Goal: Information Seeking & Learning: Learn about a topic

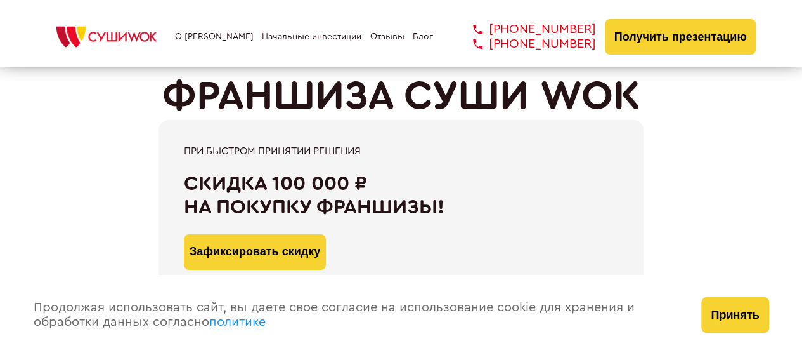
scroll to position [81, 0]
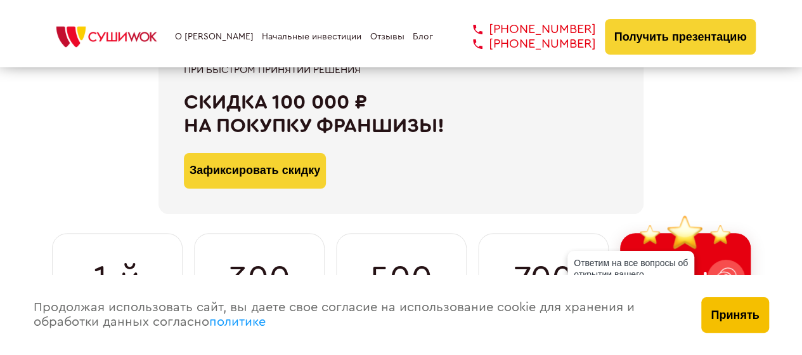
click at [746, 308] on button "Принять" at bounding box center [735, 315] width 67 height 36
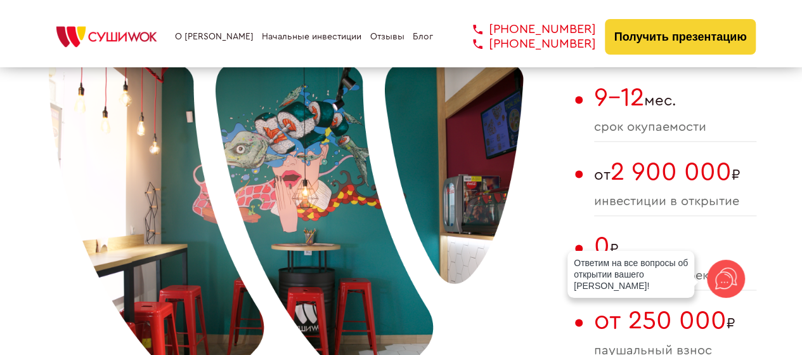
scroll to position [851, 0]
drag, startPoint x: 621, startPoint y: 176, endPoint x: 788, endPoint y: 171, distance: 166.9
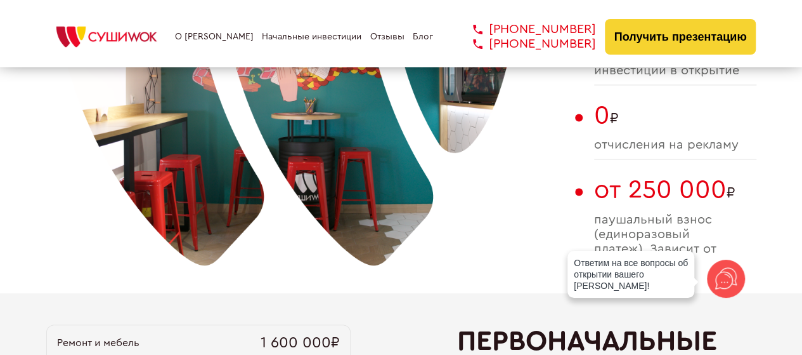
scroll to position [984, 0]
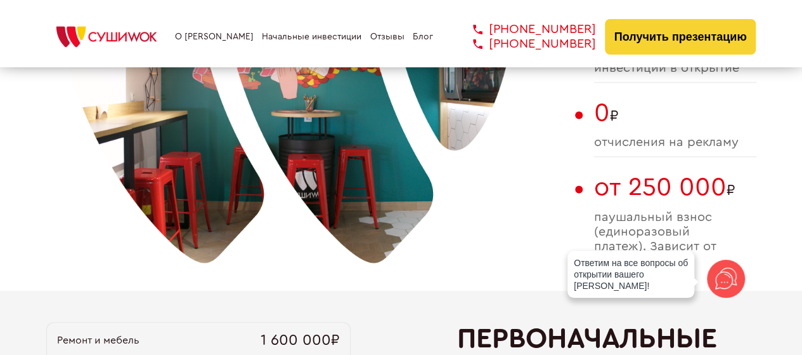
drag, startPoint x: 676, startPoint y: 191, endPoint x: 771, endPoint y: 195, distance: 94.6
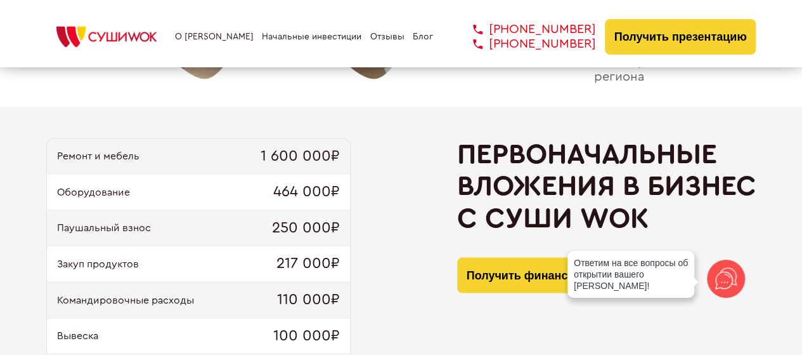
scroll to position [1177, 0]
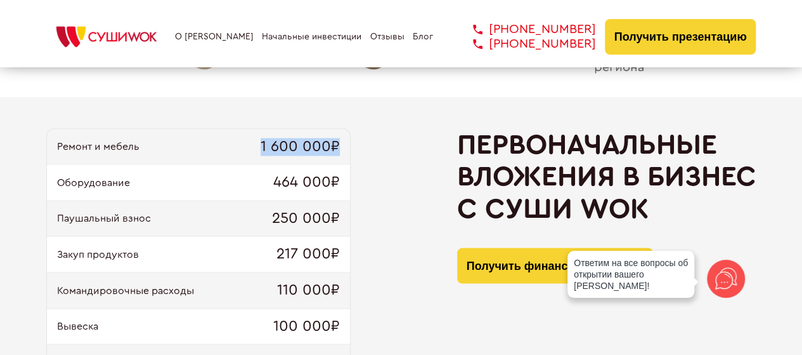
drag, startPoint x: 263, startPoint y: 140, endPoint x: 367, endPoint y: 150, distance: 104.6
click at [367, 150] on div "Ремонт и мебель 1 600 000₽ Оборудование 464 000₽ Паушальный взнос 250 000₽ Заку…" at bounding box center [401, 315] width 710 height 375
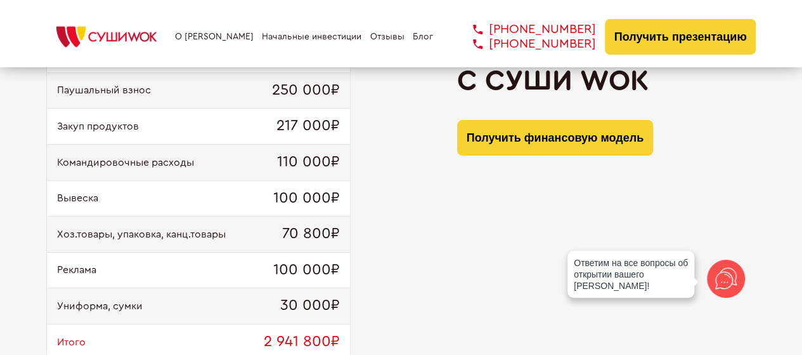
scroll to position [1326, 0]
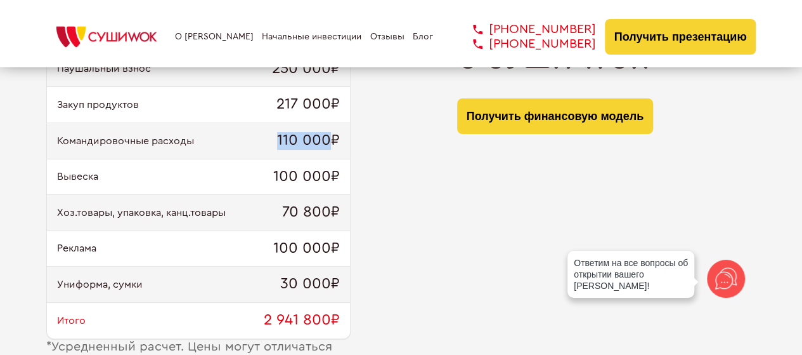
drag, startPoint x: 278, startPoint y: 138, endPoint x: 330, endPoint y: 150, distance: 54.0
click at [330, 150] on div "Командировочные расходы 110 000₽" at bounding box center [198, 141] width 303 height 36
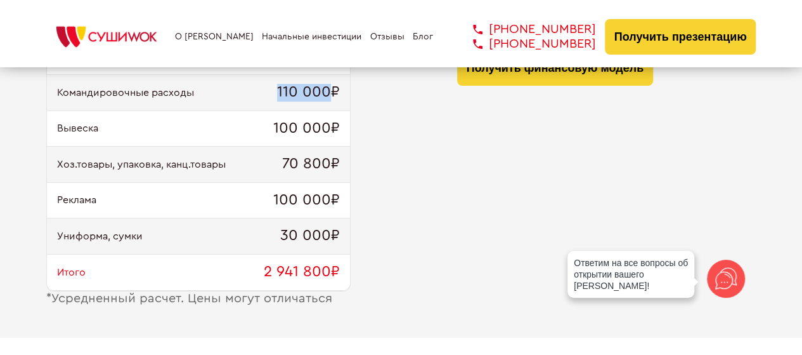
scroll to position [1375, 0]
click at [308, 155] on span "70 800₽" at bounding box center [311, 164] width 58 height 18
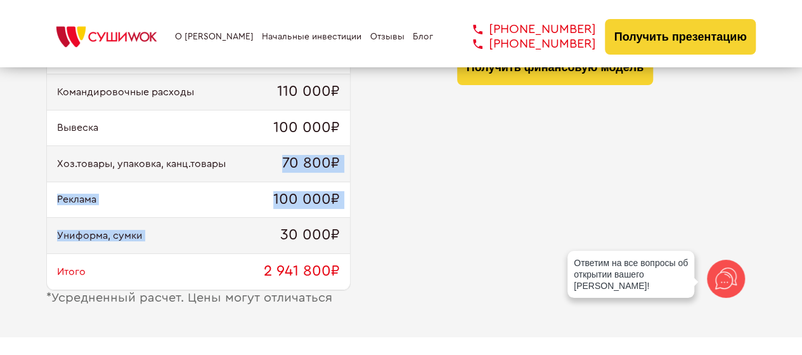
drag, startPoint x: 273, startPoint y: 229, endPoint x: 256, endPoint y: 136, distance: 94.7
click at [235, 152] on div "Ремонт и мебель 1 600 000₽ Оборудование 464 000₽ Паушальный взнос 250 000₽ Заку…" at bounding box center [198, 110] width 304 height 360
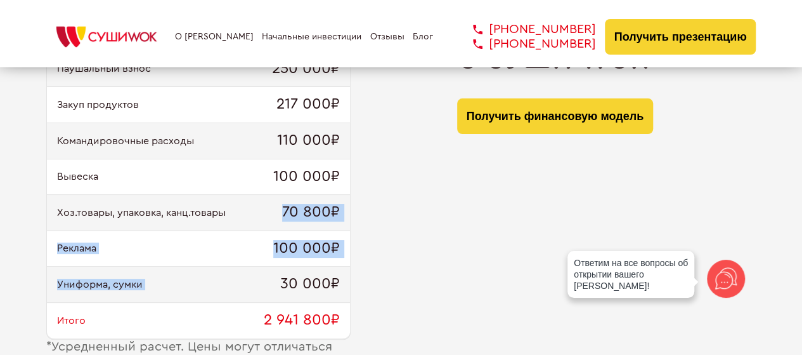
scroll to position [1237, 0]
